Goal: Task Accomplishment & Management: Manage account settings

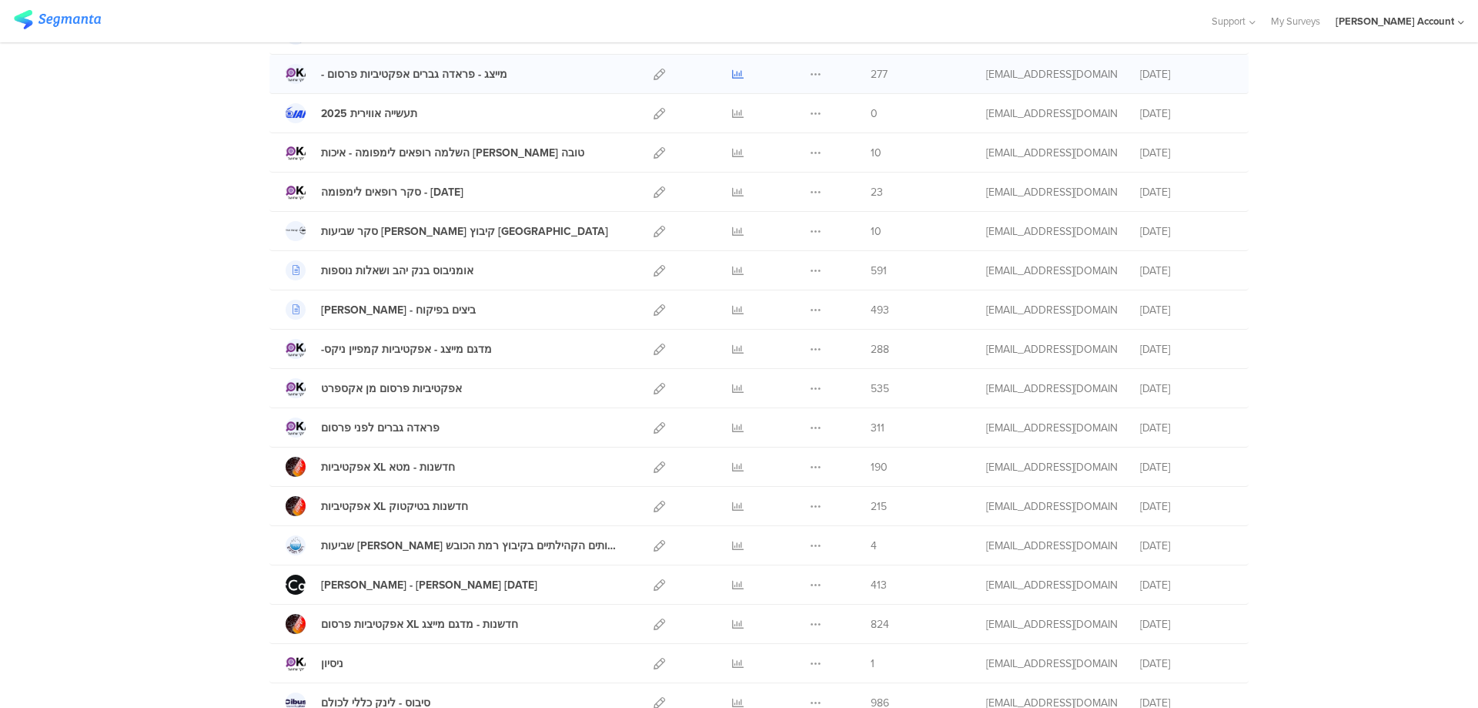
scroll to position [308, 0]
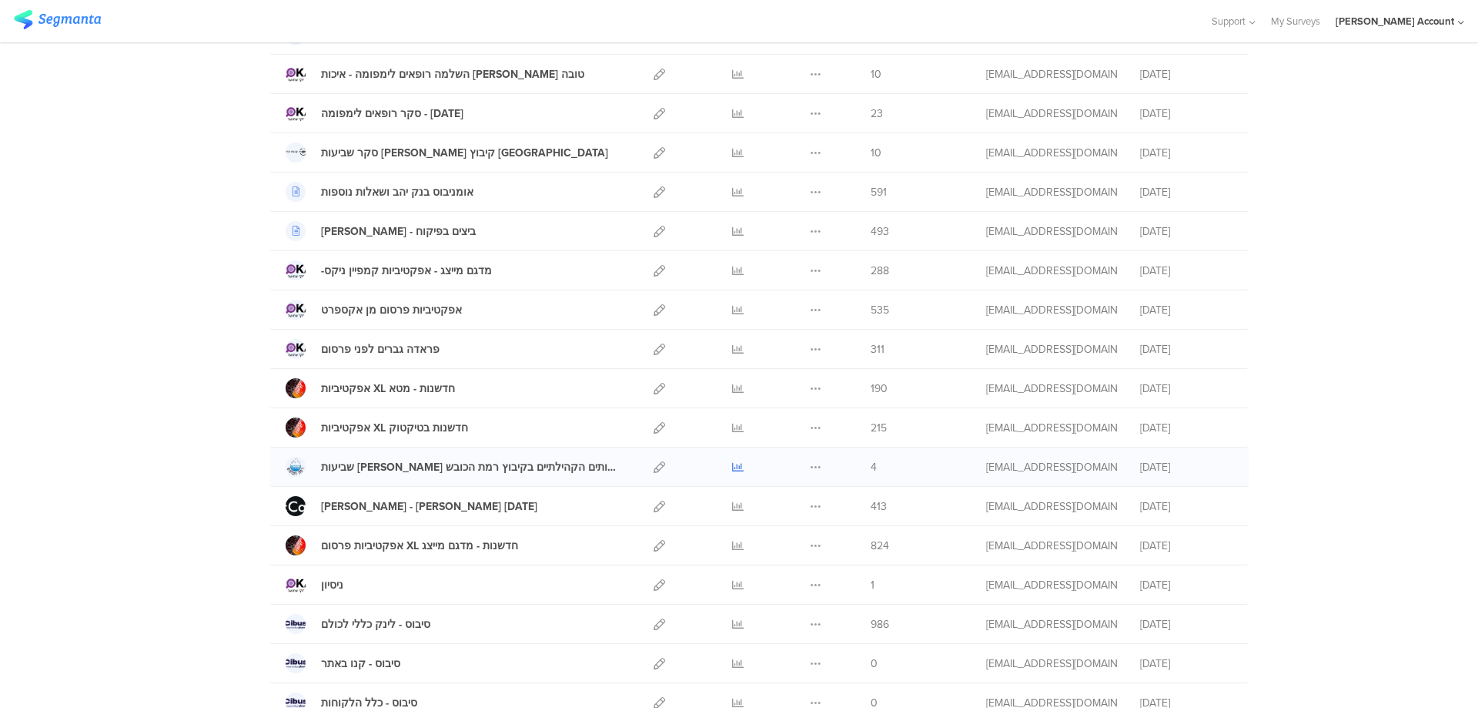
click at [732, 467] on icon at bounding box center [738, 467] width 12 height 12
click at [732, 465] on icon at bounding box center [738, 467] width 12 height 12
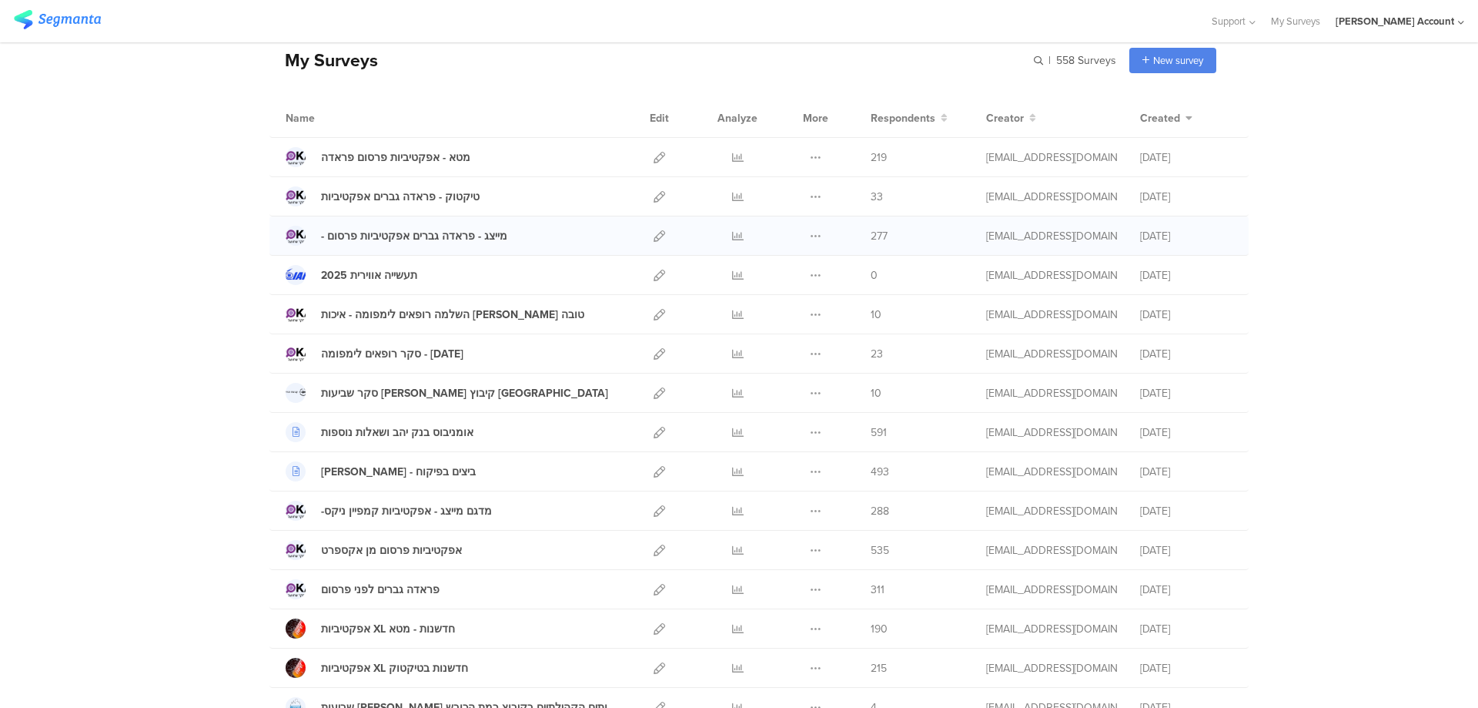
scroll to position [102, 0]
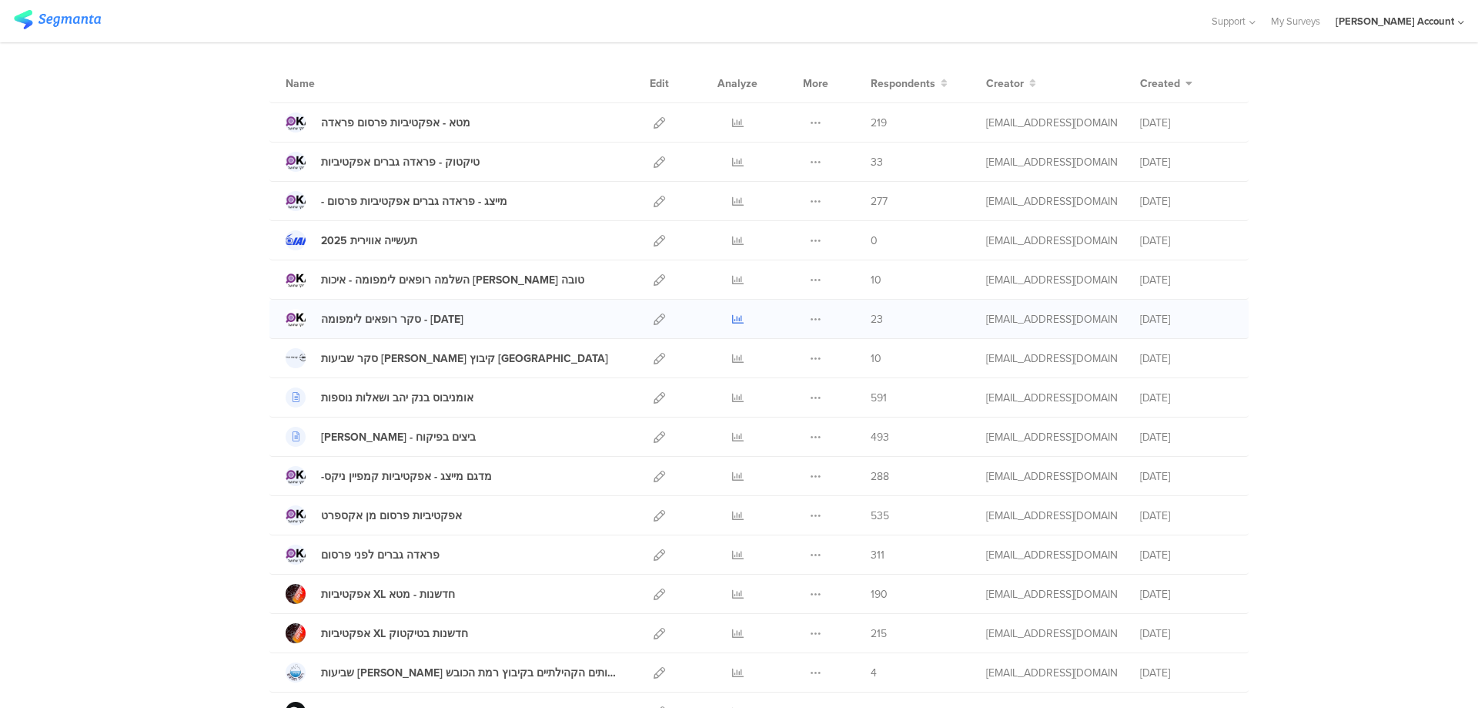
click at [735, 319] on icon at bounding box center [738, 319] width 12 height 12
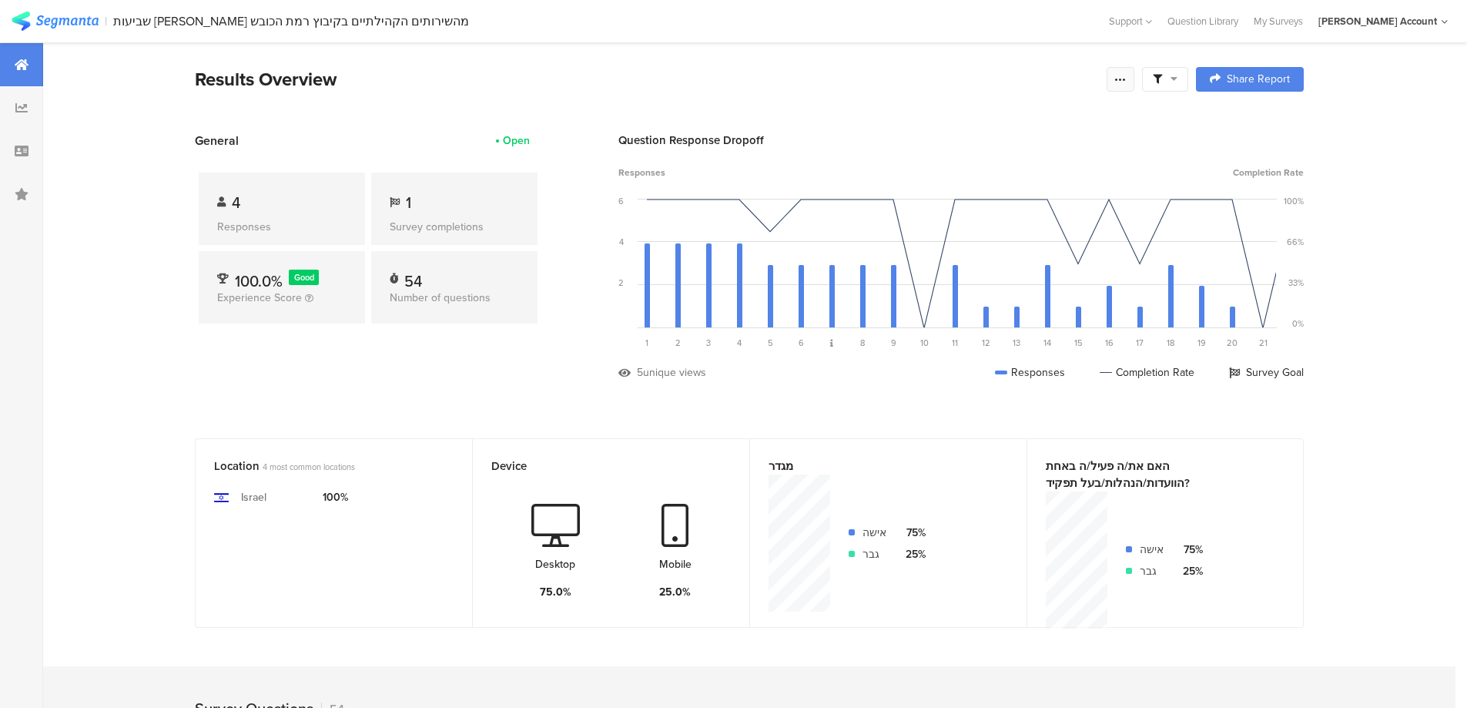
click at [1115, 70] on div at bounding box center [1120, 79] width 28 height 25
click at [999, 265] on div "Purge results" at bounding box center [1016, 269] width 246 height 34
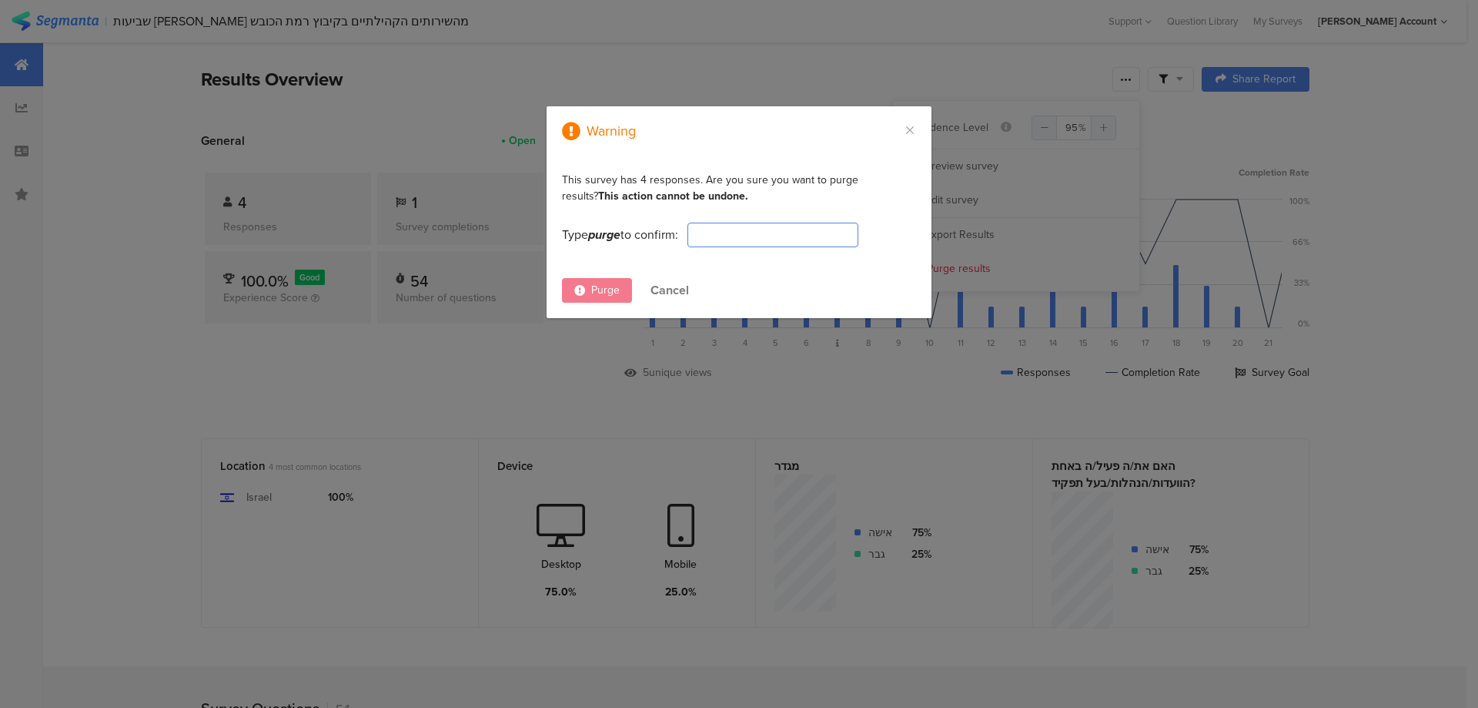
click at [768, 232] on input "dialog" at bounding box center [773, 235] width 171 height 25
type input "PURGE"
click at [612, 287] on span "Purge" at bounding box center [605, 290] width 28 height 16
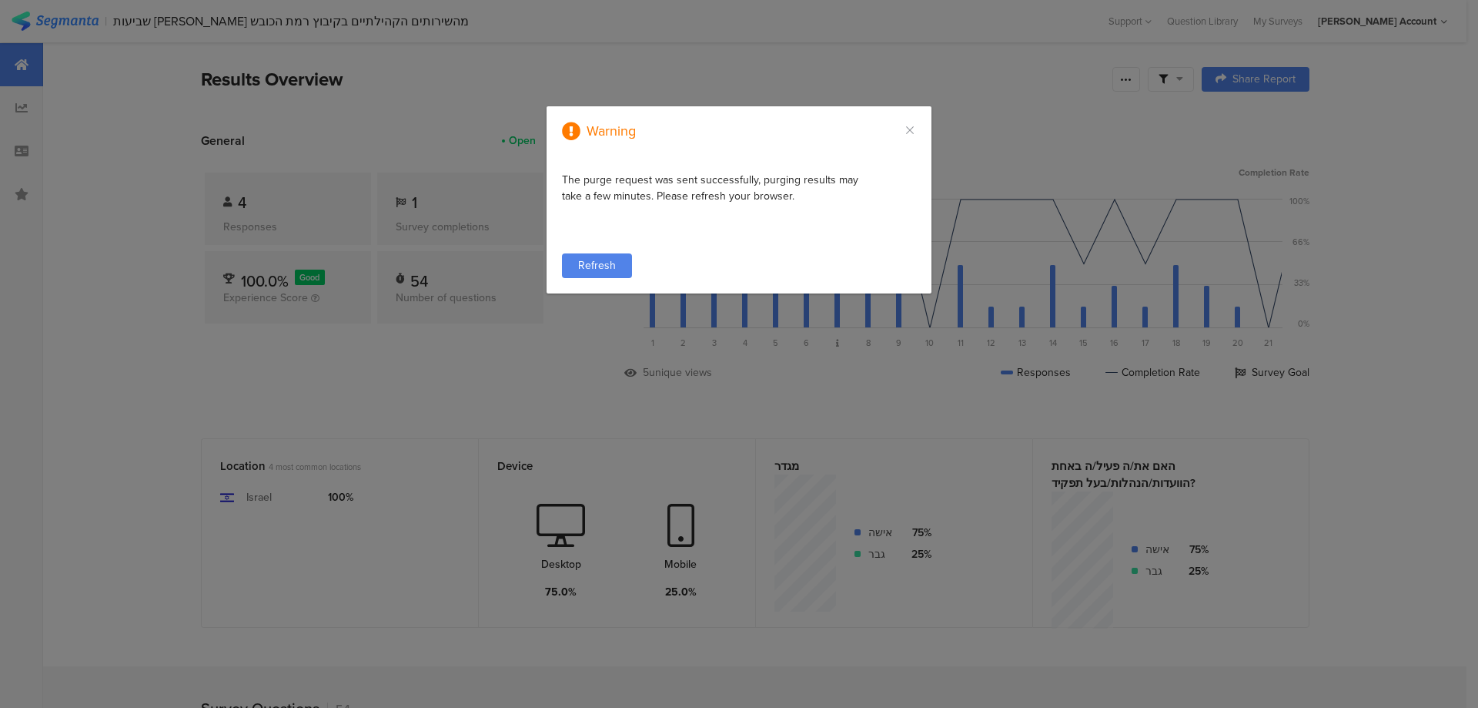
click at [601, 270] on span "Refresh" at bounding box center [597, 265] width 38 height 16
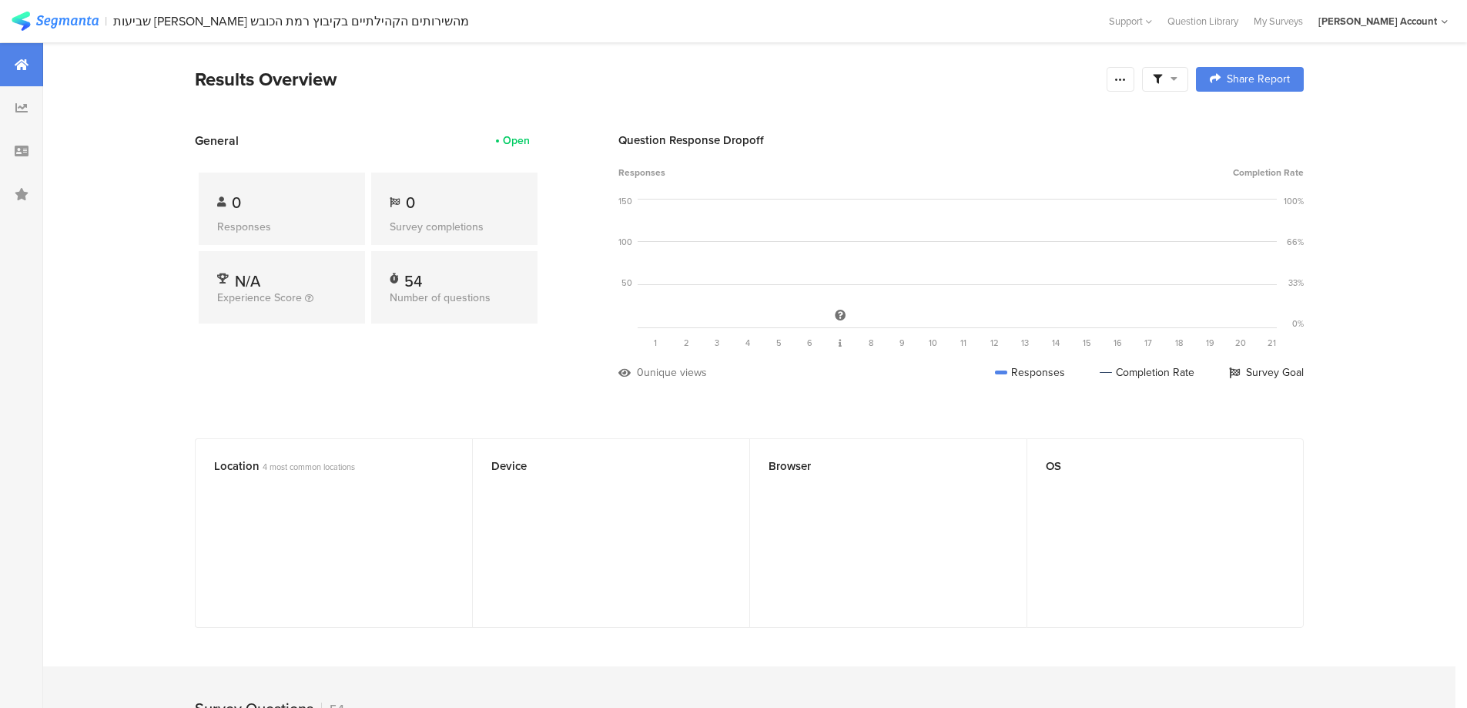
click at [1126, 82] on icon at bounding box center [1120, 79] width 12 height 12
click at [975, 204] on div "Edit survey" at bounding box center [952, 199] width 53 height 15
click at [1133, 79] on div at bounding box center [1120, 79] width 28 height 25
click at [1007, 190] on link "Edit survey" at bounding box center [1016, 200] width 246 height 34
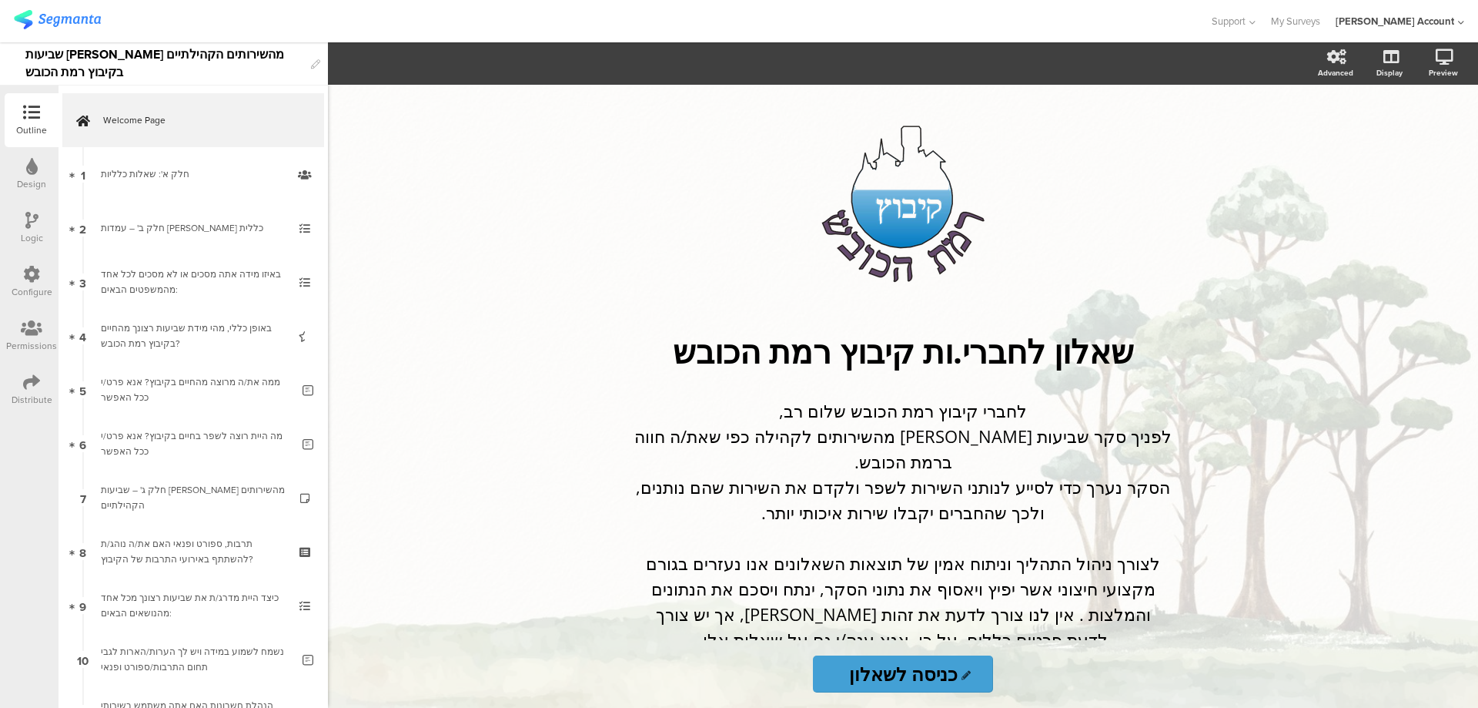
click at [39, 393] on div "Distribute" at bounding box center [32, 400] width 41 height 14
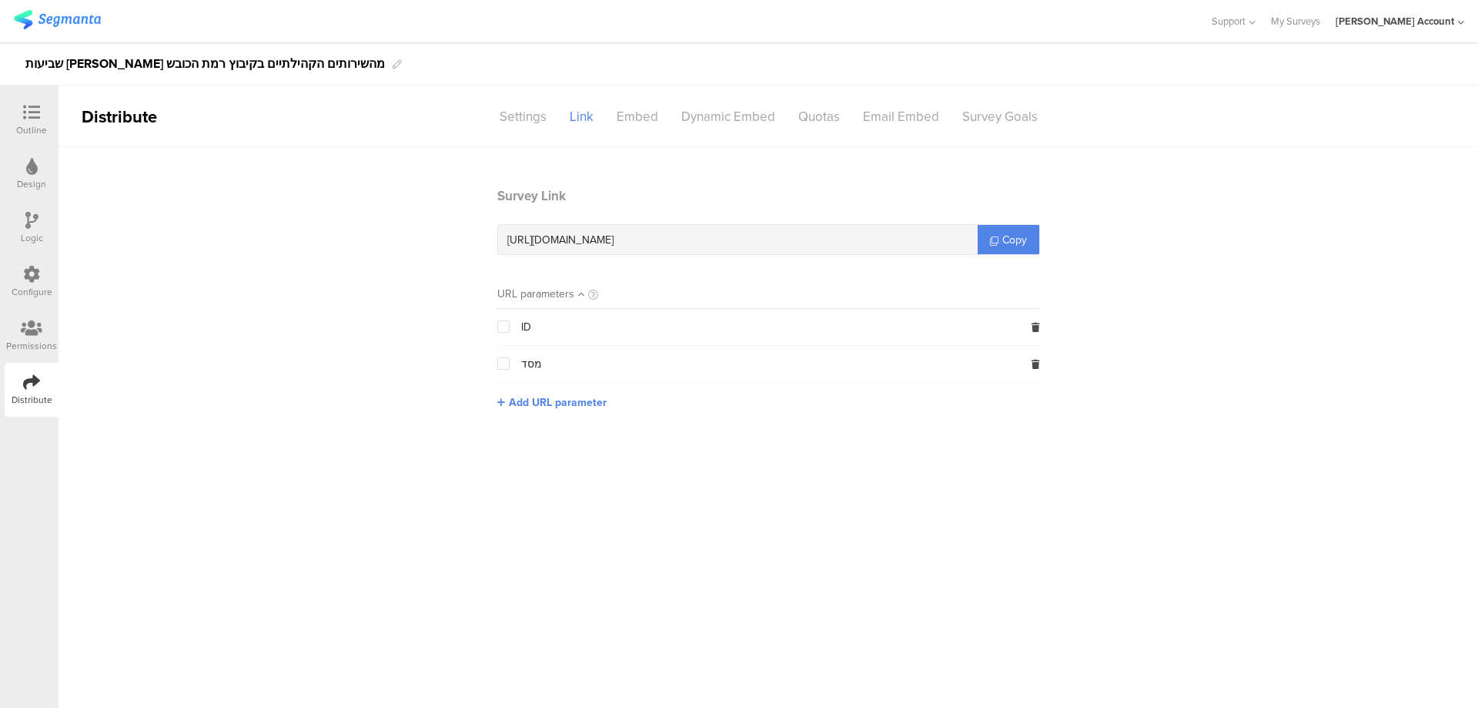
drag, startPoint x: 650, startPoint y: 239, endPoint x: 723, endPoint y: 238, distance: 73.2
click at [723, 238] on div "https://surveys.segmanta.com/0c1bfz" at bounding box center [738, 239] width 480 height 29
copy span "0c1bfz"
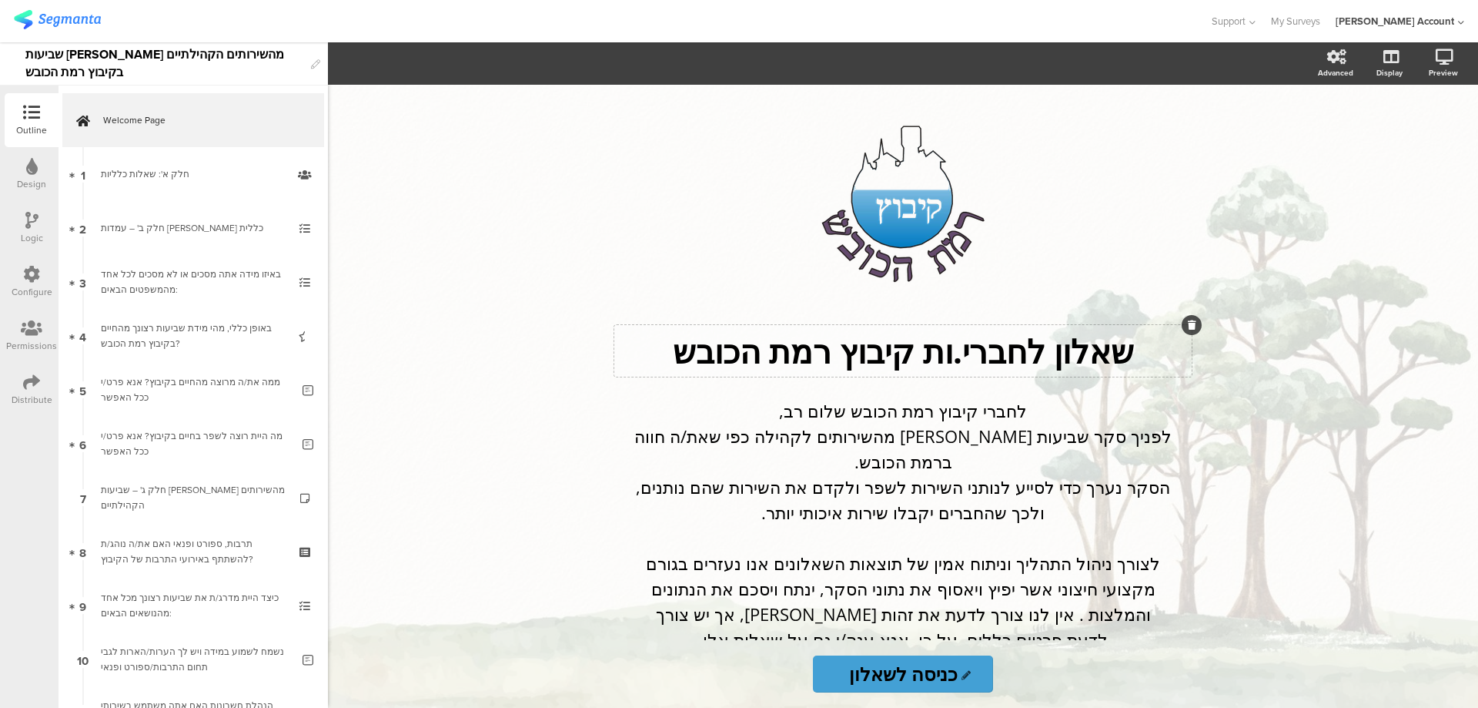
click at [925, 353] on p "שאלון לחברי.ות קיבוץ רמת הכובש" at bounding box center [903, 351] width 570 height 44
click at [918, 353] on p "שאלון לחברי.ות קיבוץ רמת הכובש" at bounding box center [903, 351] width 570 height 44
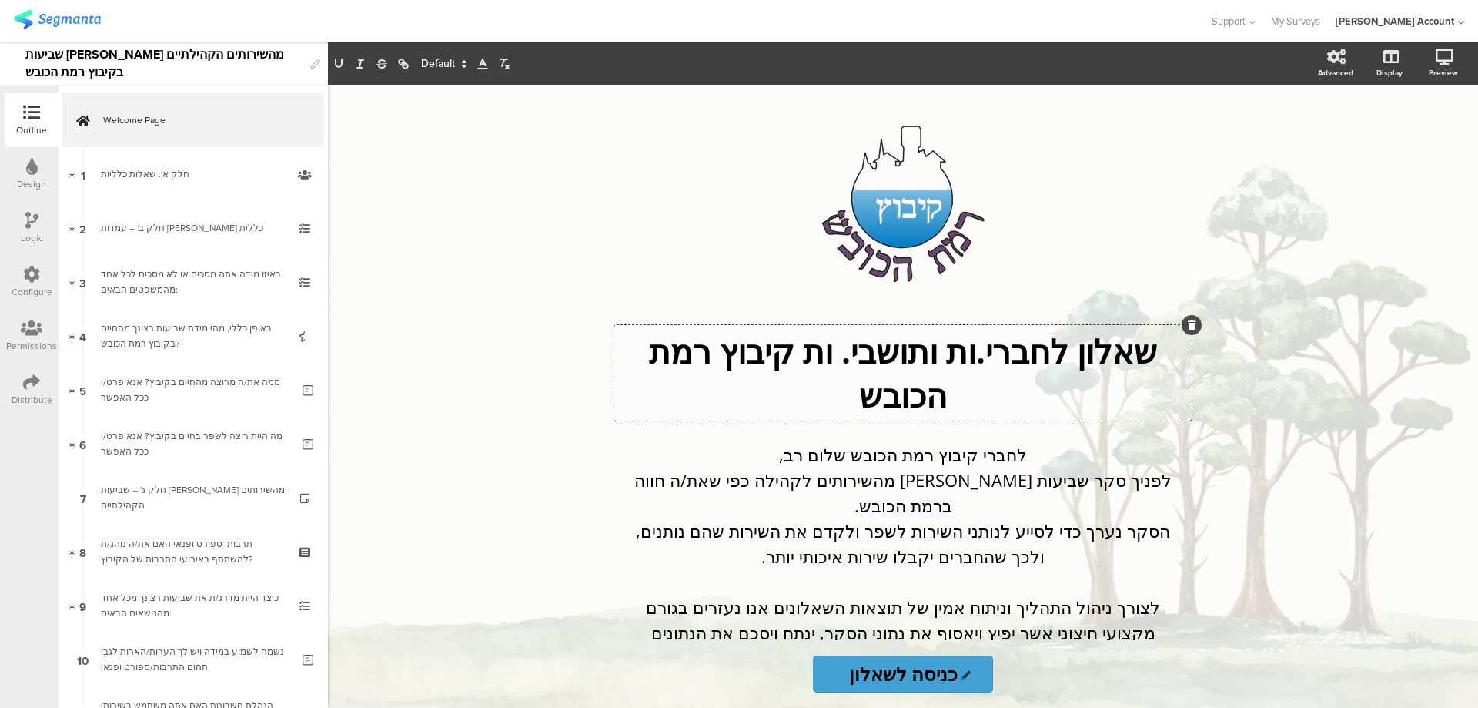
click at [839, 353] on p "שאלון לחברי.ות ותושבי. ות קיבוץ רמת הכובש" at bounding box center [903, 373] width 570 height 88
click at [982, 453] on div "לחברי קיבוץ רמת הכובש שלום רב, לפניך סקר שביעות רצון מהשירותים לקהילה כפי שאת/ה…" at bounding box center [903, 645] width 547 height 414
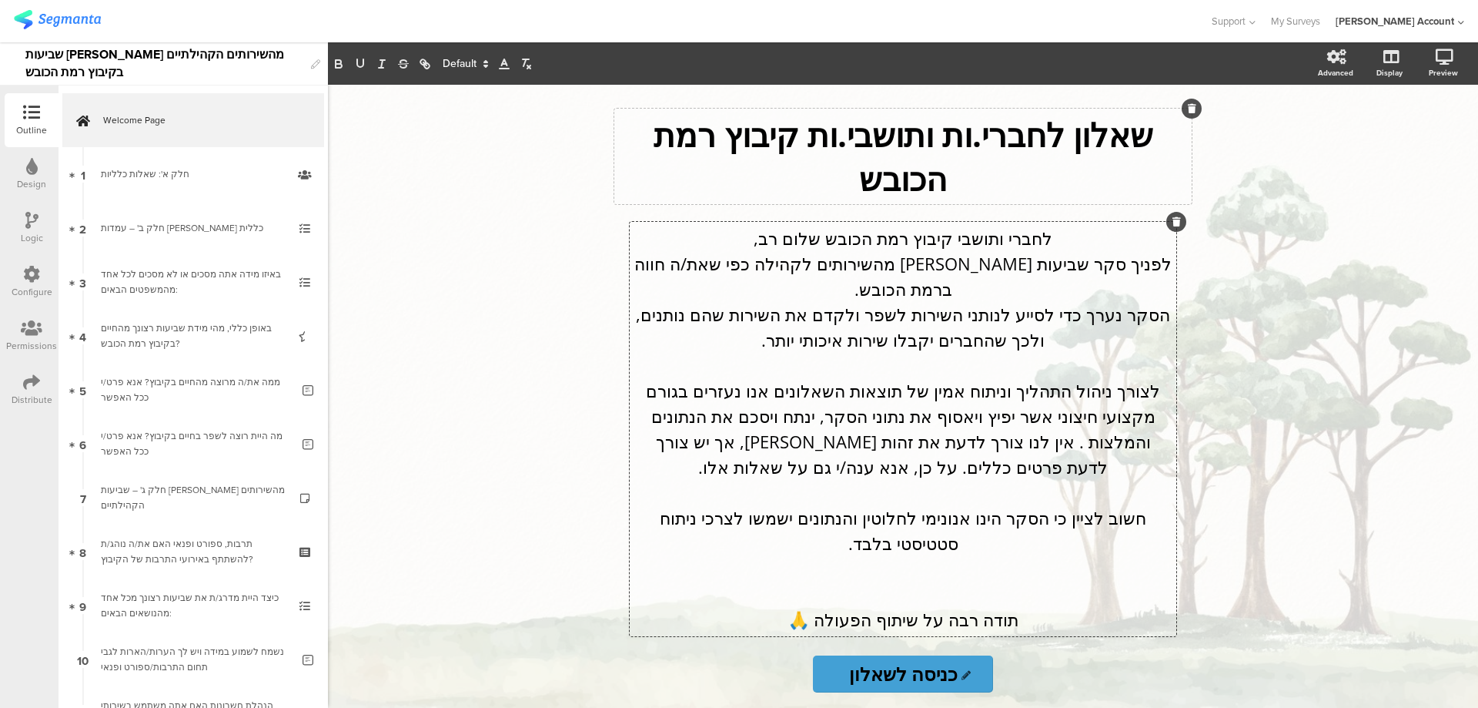
scroll to position [222, 0]
